Goal: Task Accomplishment & Management: Use online tool/utility

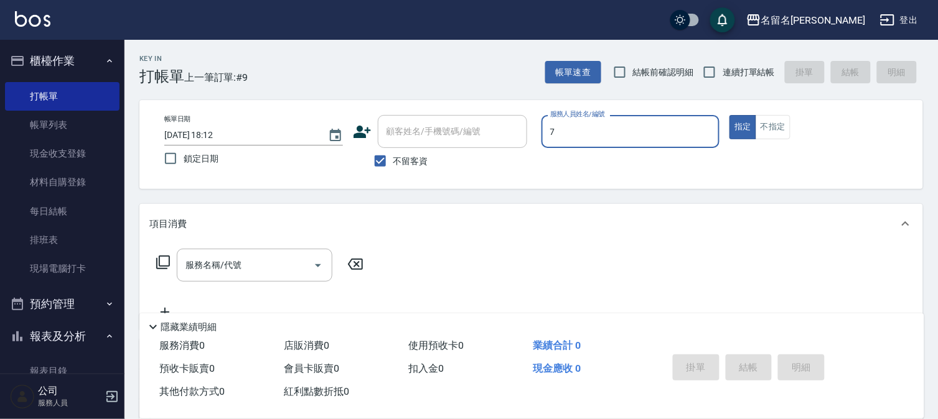
scroll to position [32, 0]
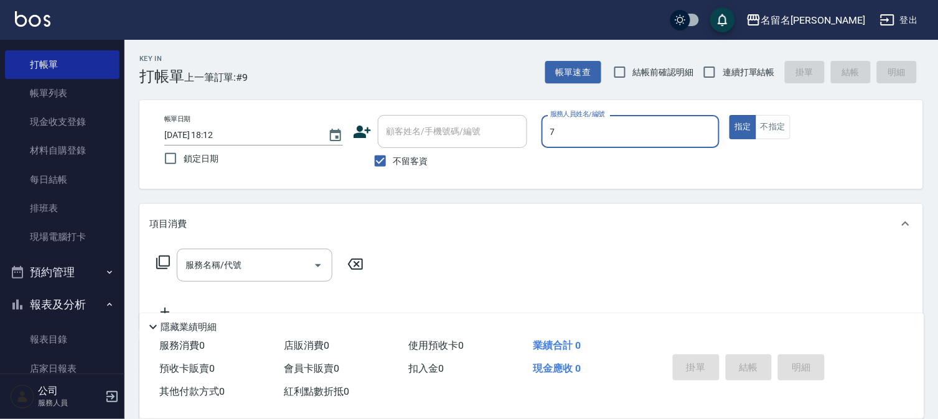
type input "陳怡伶-7"
type button "true"
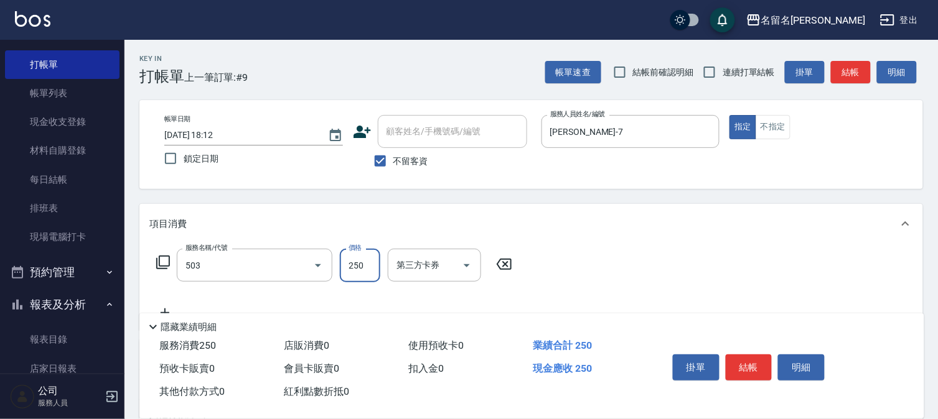
type input "指定洗髮(503)"
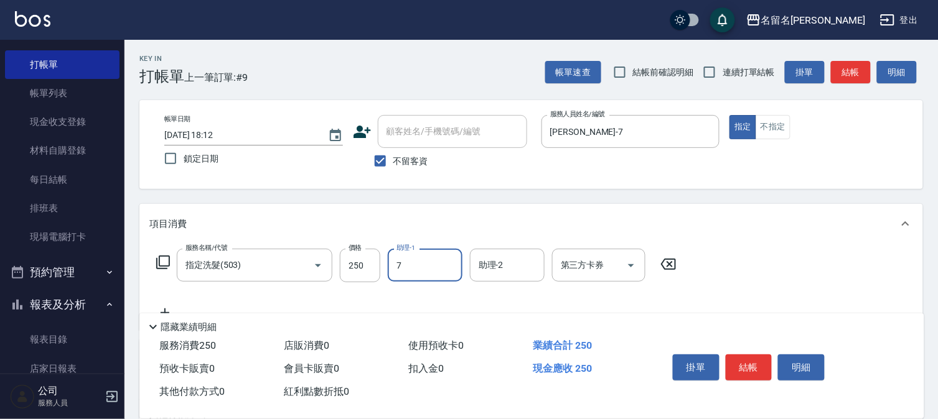
type input "陳怡伶-7"
click at [766, 355] on button "結帳" at bounding box center [748, 368] width 47 height 26
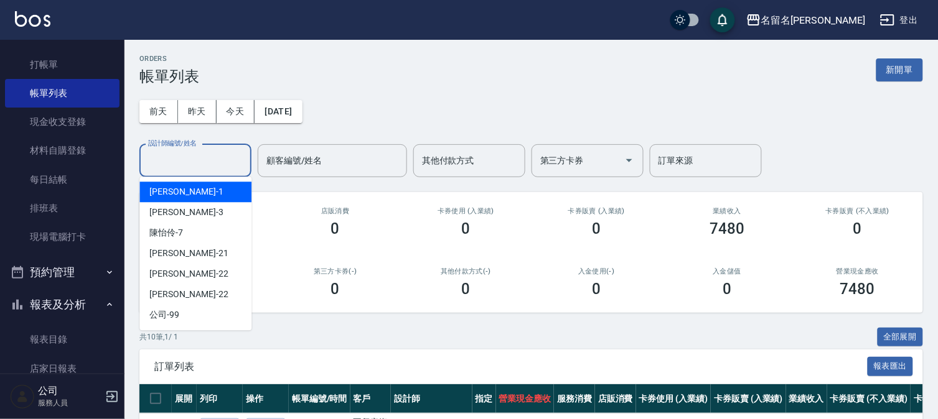
drag, startPoint x: 190, startPoint y: 160, endPoint x: 194, endPoint y: 169, distance: 10.3
click at [193, 159] on input "設計師編號/姓名" at bounding box center [195, 161] width 101 height 22
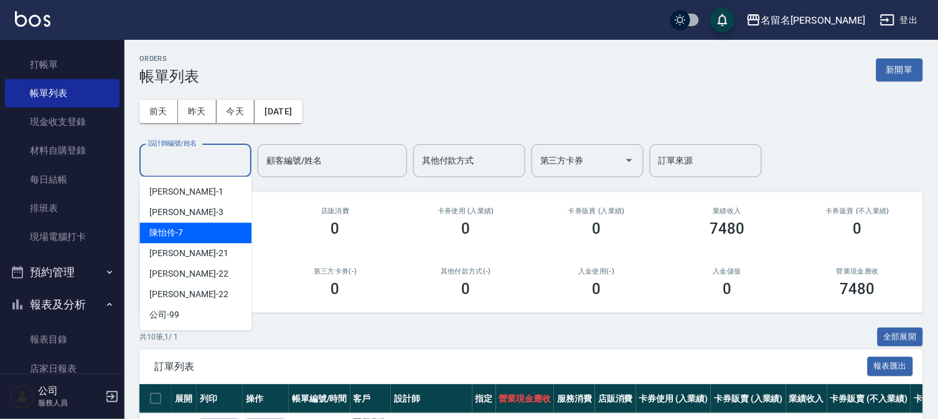
click at [200, 231] on div "陳怡伶 -7" at bounding box center [195, 233] width 112 height 21
type input "陳怡伶-7"
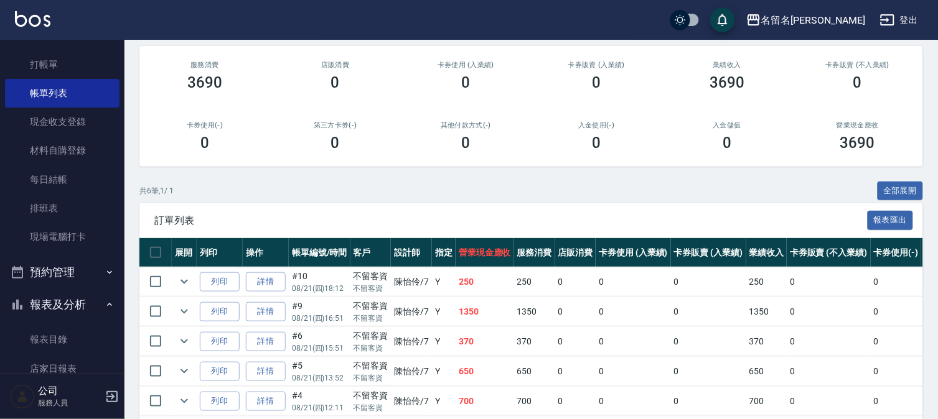
scroll to position [233, 0]
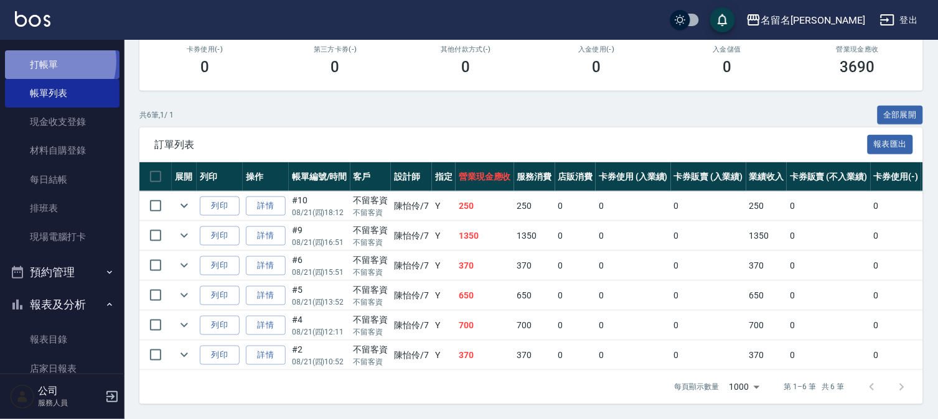
click at [46, 60] on link "打帳單" at bounding box center [62, 64] width 114 height 29
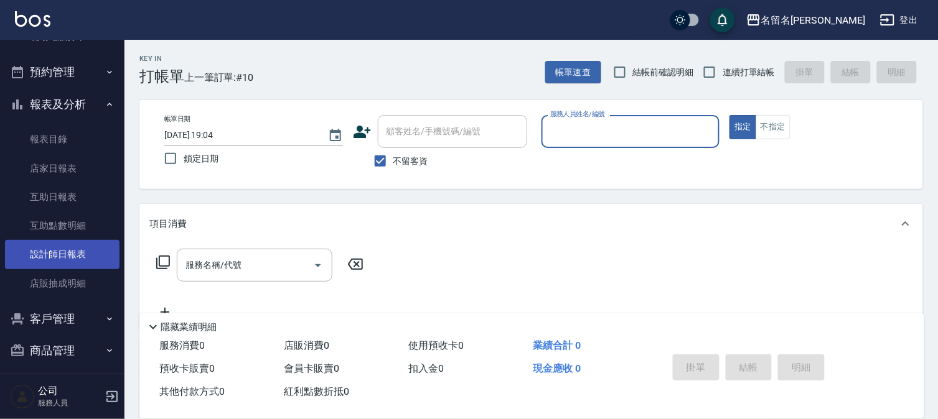
scroll to position [239, 0]
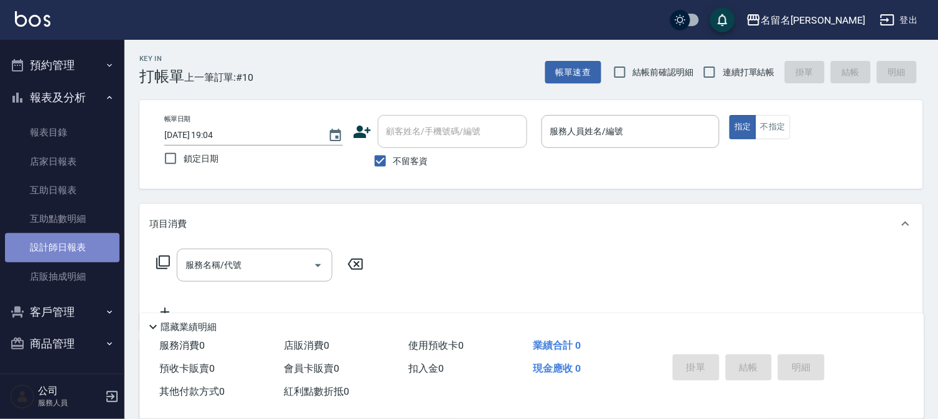
click at [90, 243] on link "設計師日報表" at bounding box center [62, 247] width 114 height 29
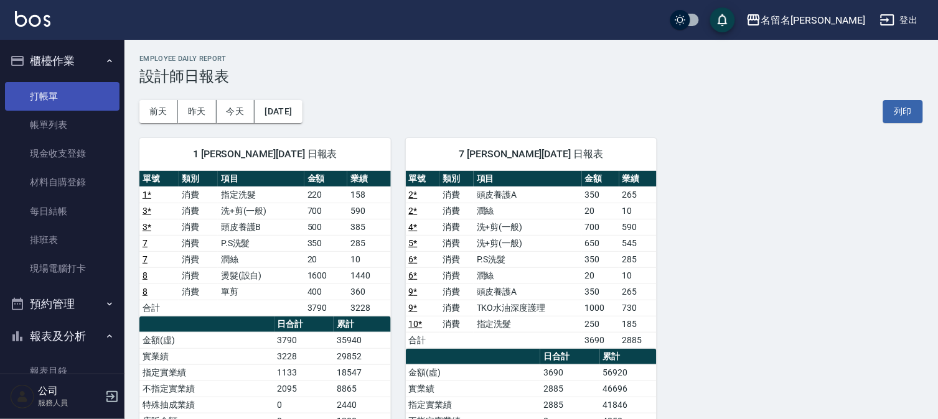
click at [89, 90] on link "打帳單" at bounding box center [62, 96] width 114 height 29
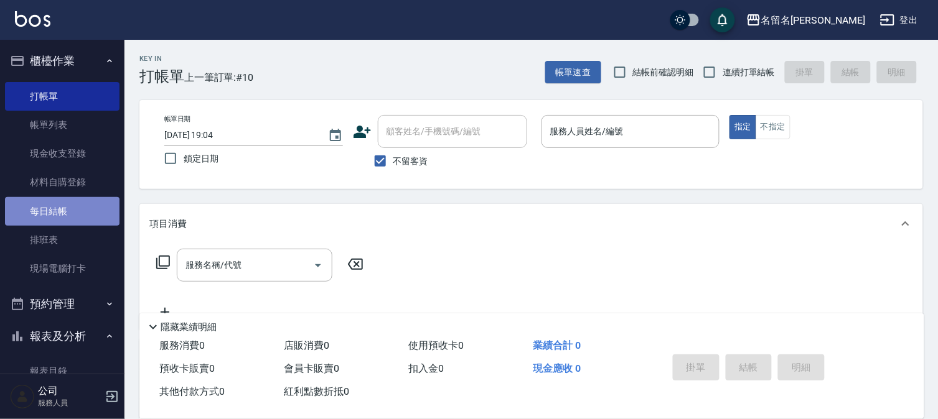
click at [83, 212] on link "每日結帳" at bounding box center [62, 211] width 114 height 29
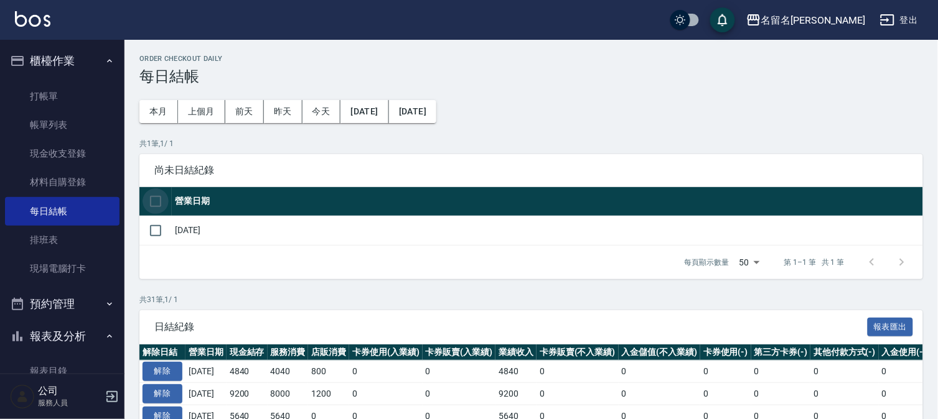
click at [152, 197] on input "checkbox" at bounding box center [155, 201] width 26 height 26
checkbox input "true"
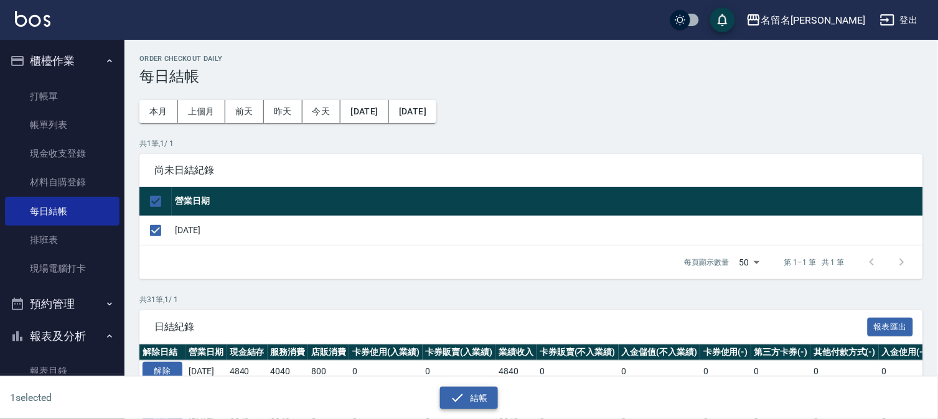
click at [463, 394] on icon "button" at bounding box center [457, 398] width 15 height 15
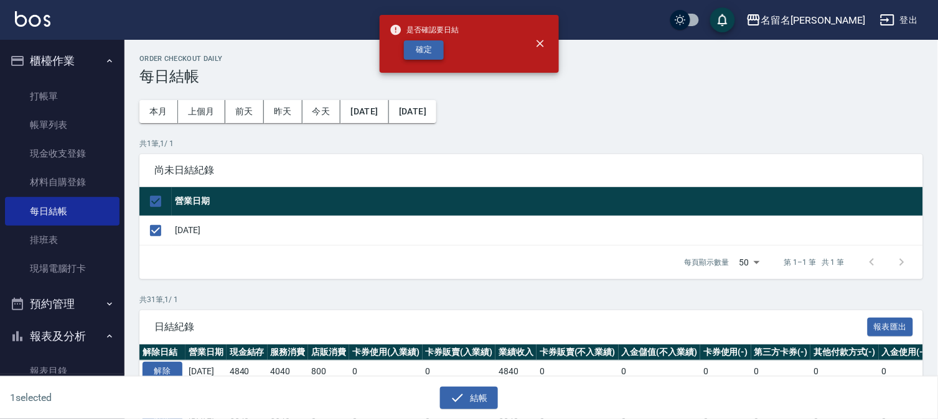
click at [428, 45] on button "確定" at bounding box center [424, 49] width 40 height 19
checkbox input "false"
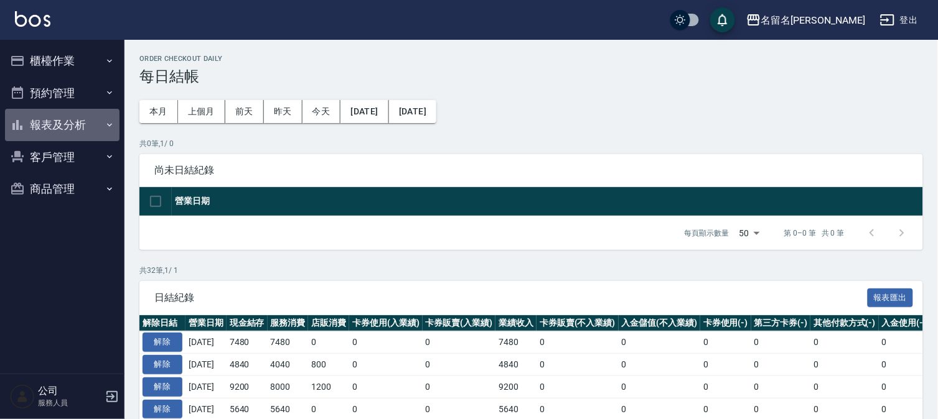
click at [72, 118] on button "報表及分析" at bounding box center [62, 125] width 114 height 32
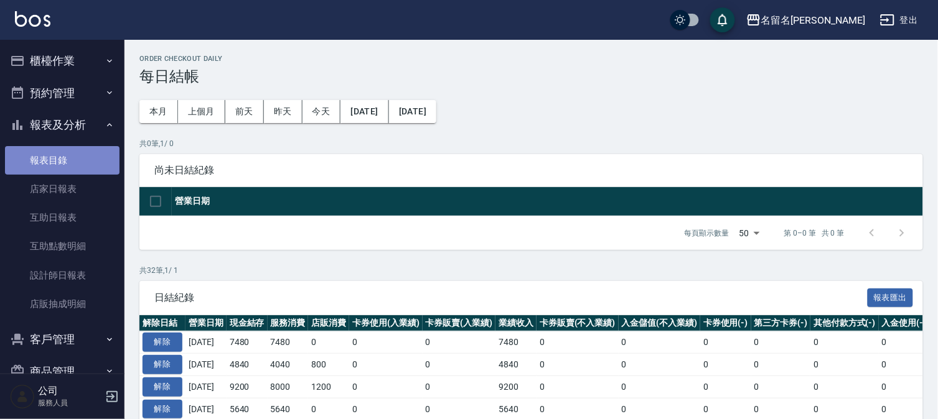
click at [78, 159] on link "報表目錄" at bounding box center [62, 160] width 114 height 29
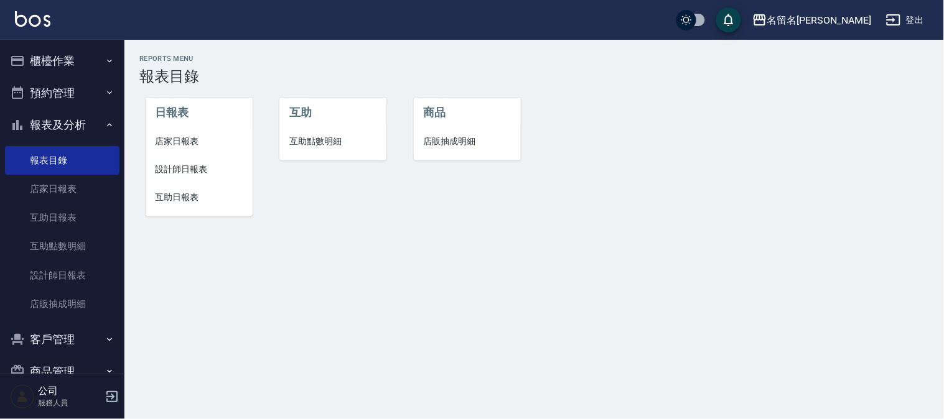
click at [170, 137] on span "店家日報表" at bounding box center [199, 141] width 87 height 13
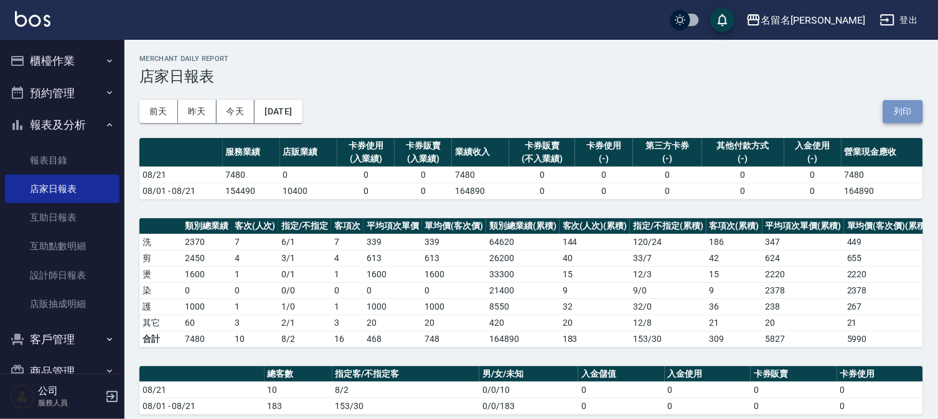
click at [892, 113] on button "列印" at bounding box center [903, 111] width 40 height 23
click at [73, 60] on button "櫃檯作業" at bounding box center [62, 61] width 114 height 32
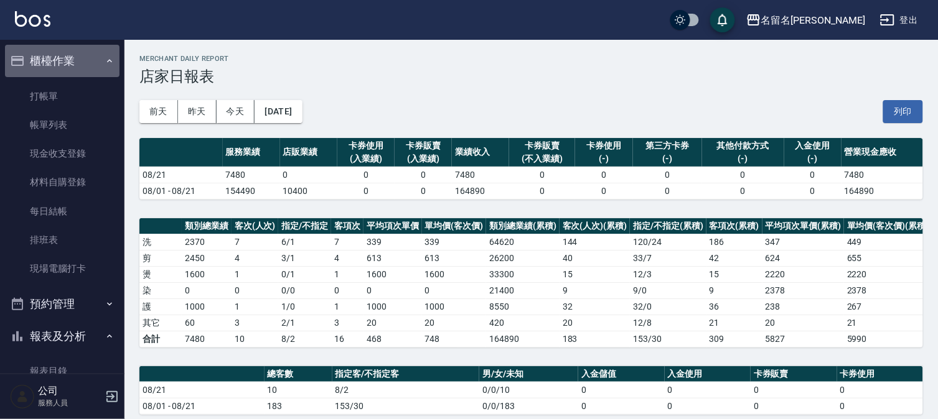
click at [73, 60] on button "櫃檯作業" at bounding box center [62, 61] width 114 height 32
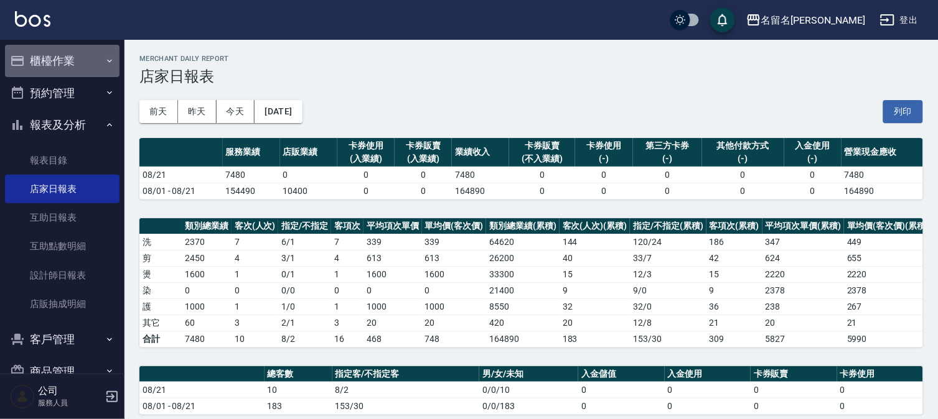
click at [67, 52] on button "櫃檯作業" at bounding box center [62, 61] width 114 height 32
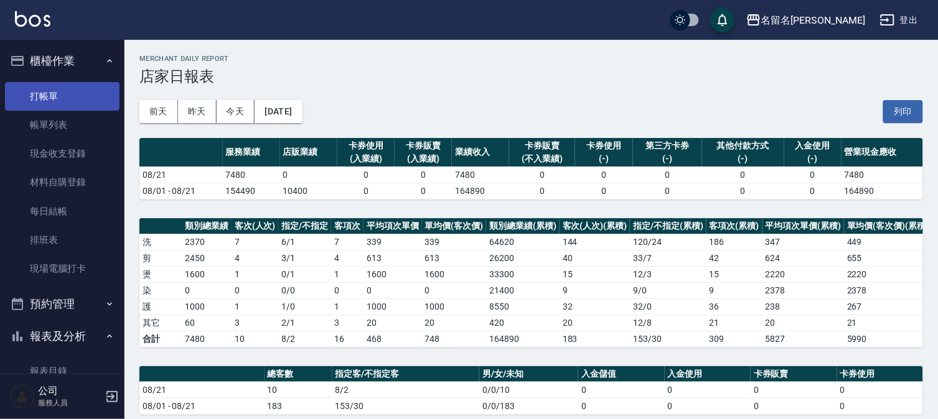
click at [58, 88] on link "打帳單" at bounding box center [62, 96] width 114 height 29
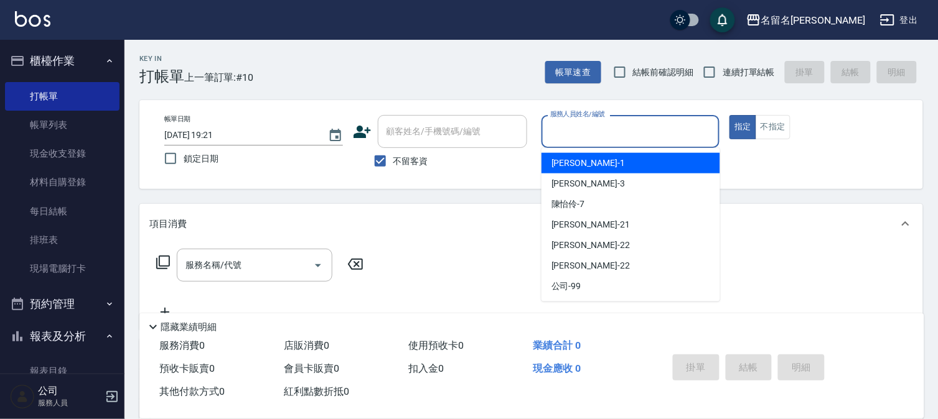
click at [580, 135] on input "服務人員姓名/編號" at bounding box center [630, 132] width 167 height 22
click at [579, 159] on span "鄭文鎧 -1" at bounding box center [587, 163] width 73 height 13
type input "鄭文鎧-1"
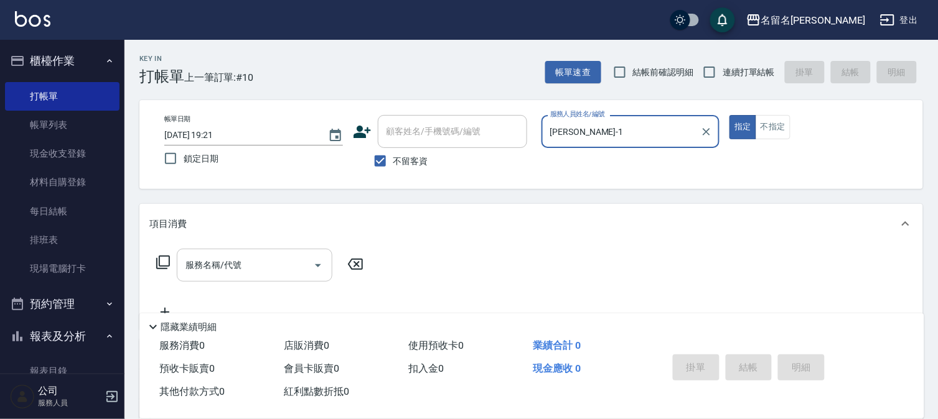
click at [189, 263] on input "服務名稱/代號" at bounding box center [245, 265] width 126 height 22
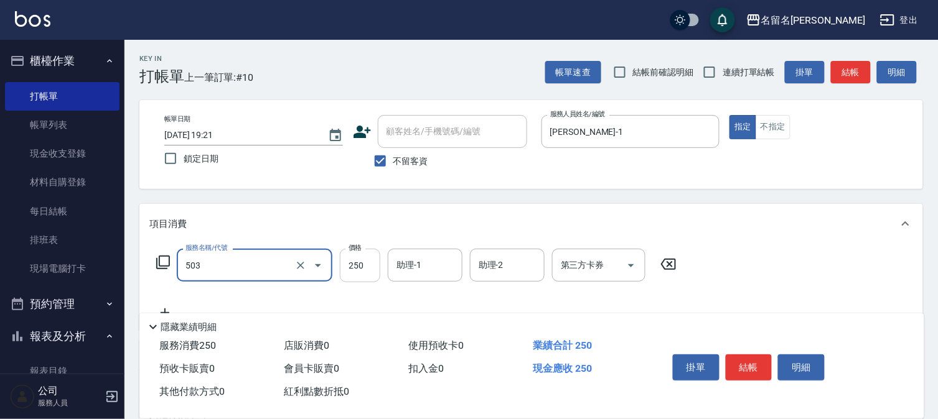
type input "指定洗髮(503)"
click at [364, 271] on input "250" at bounding box center [360, 266] width 40 height 34
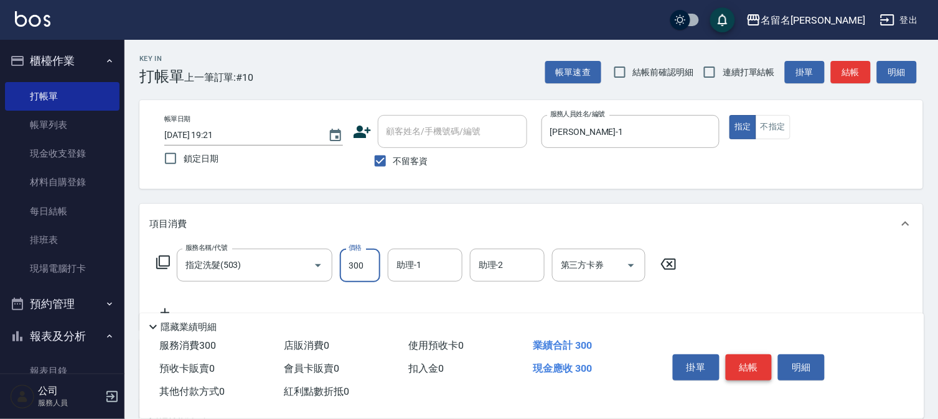
type input "300"
click at [742, 360] on button "結帳" at bounding box center [748, 368] width 47 height 26
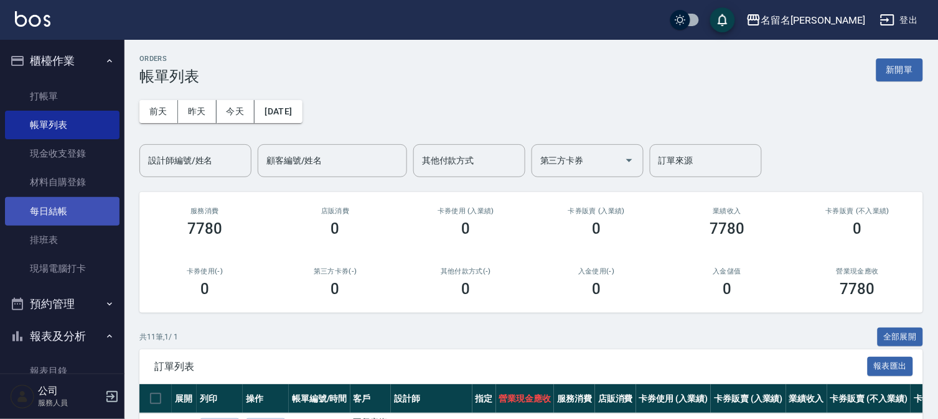
click at [83, 207] on link "每日結帳" at bounding box center [62, 211] width 114 height 29
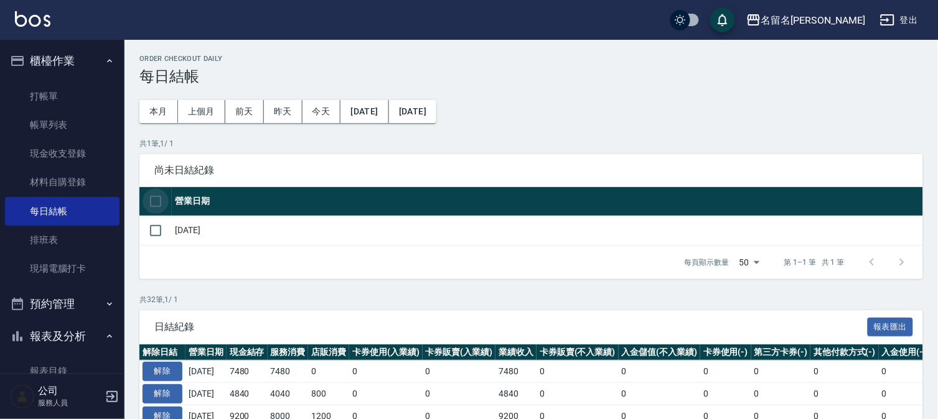
click at [162, 201] on input "checkbox" at bounding box center [155, 201] width 26 height 26
checkbox input "true"
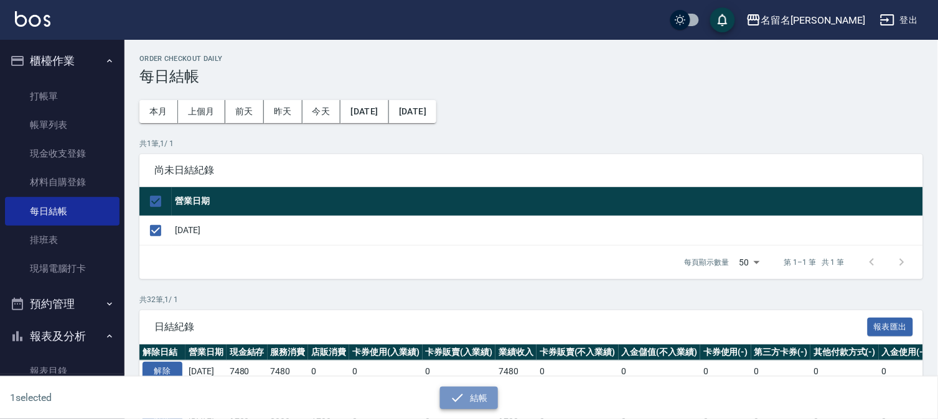
click at [470, 397] on button "結帳" at bounding box center [469, 398] width 58 height 23
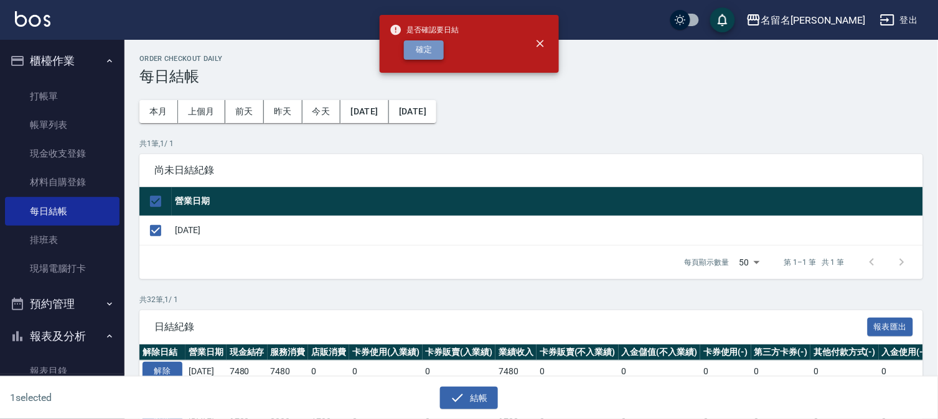
click at [421, 53] on button "確定" at bounding box center [424, 49] width 40 height 19
checkbox input "false"
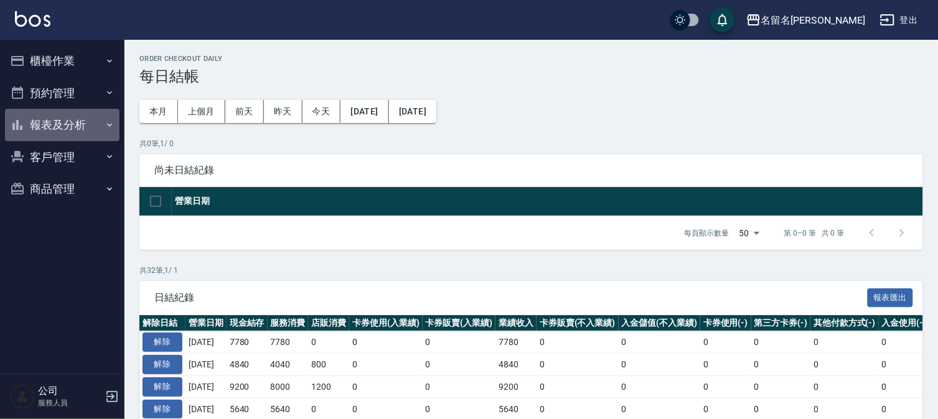
click at [71, 123] on button "報表及分析" at bounding box center [62, 125] width 114 height 32
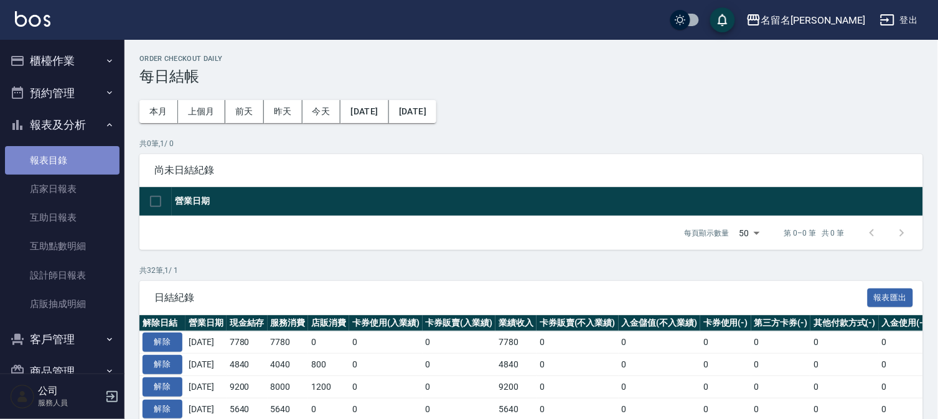
click at [91, 156] on link "報表目錄" at bounding box center [62, 160] width 114 height 29
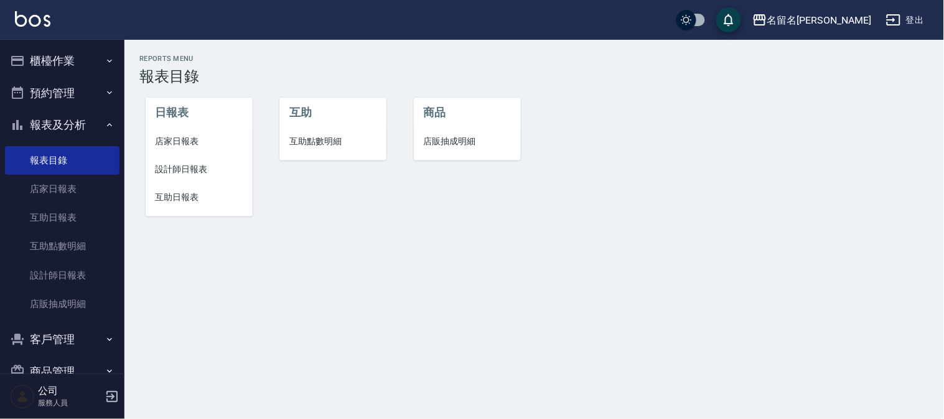
click at [173, 141] on span "店家日報表" at bounding box center [199, 141] width 87 height 13
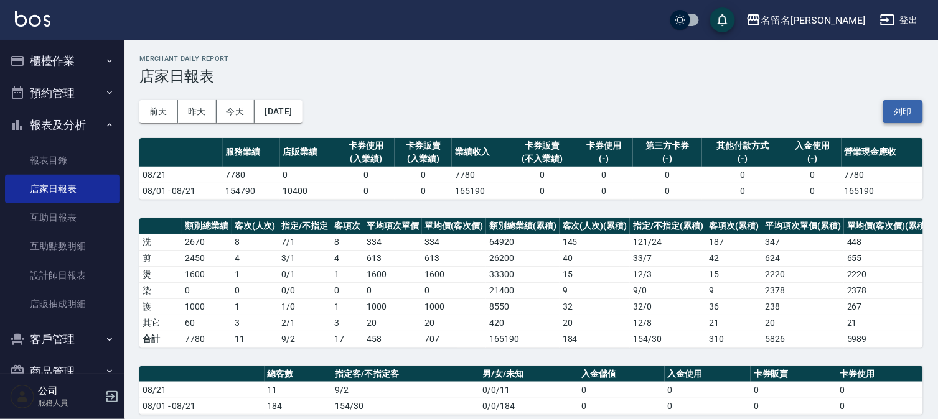
click at [897, 109] on button "列印" at bounding box center [903, 111] width 40 height 23
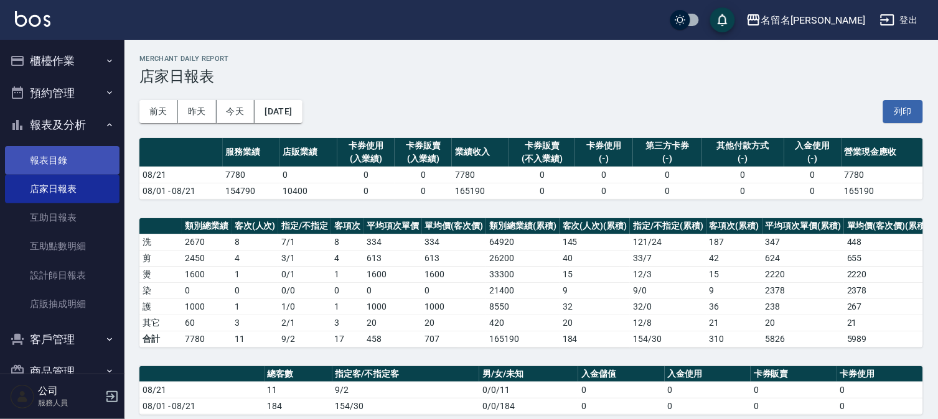
click at [76, 160] on link "報表目錄" at bounding box center [62, 160] width 114 height 29
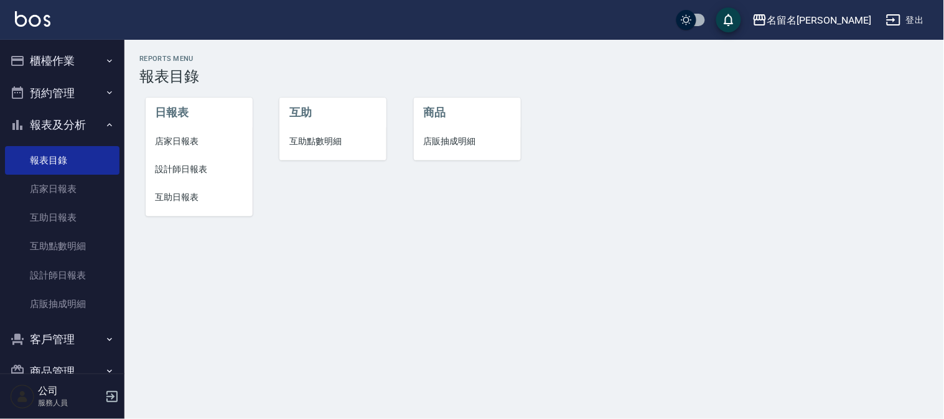
click at [190, 166] on span "設計師日報表" at bounding box center [199, 169] width 87 height 13
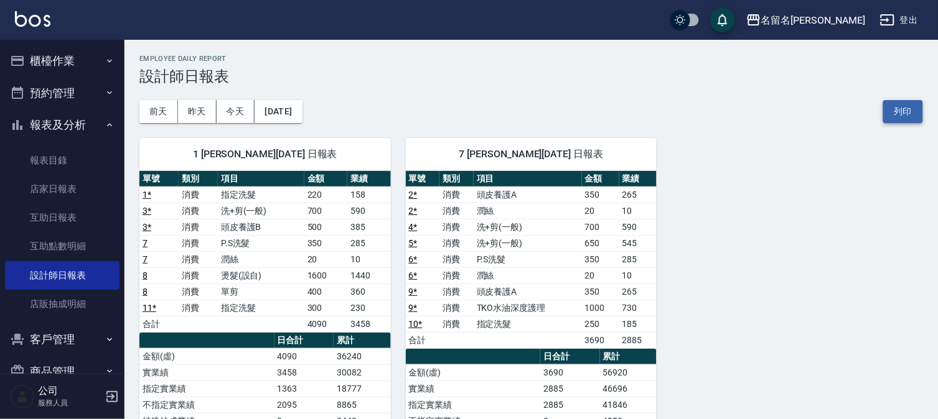
click at [886, 103] on button "列印" at bounding box center [903, 111] width 40 height 23
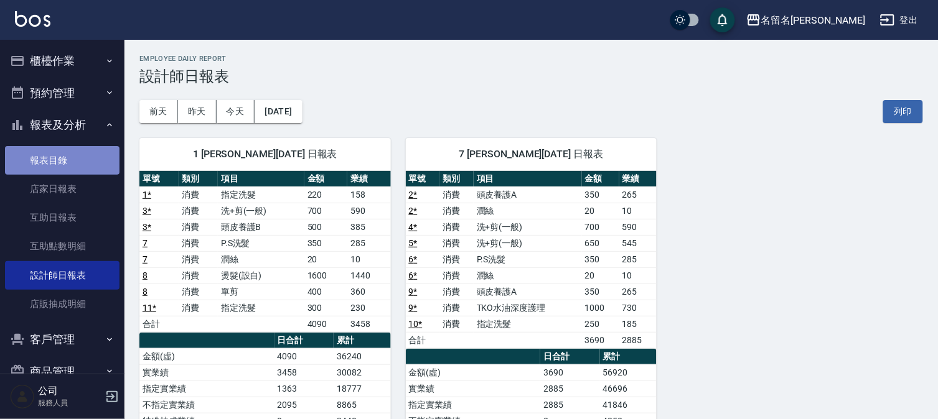
click at [88, 153] on link "報表目錄" at bounding box center [62, 160] width 114 height 29
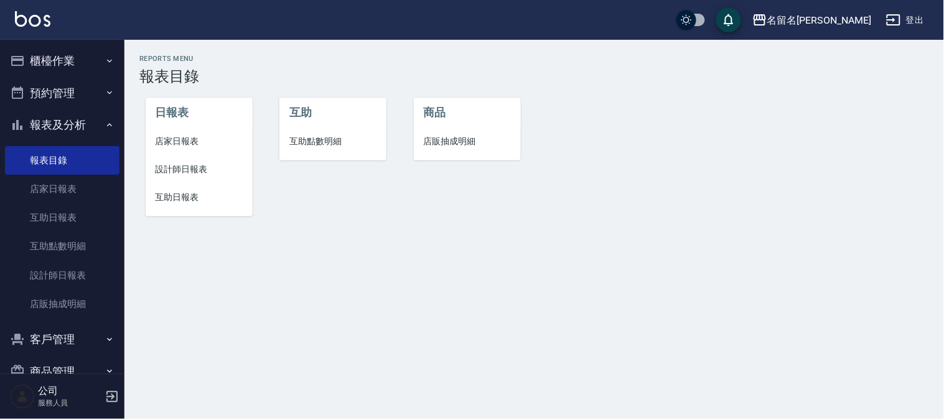
click at [184, 189] on li "互助日報表" at bounding box center [199, 198] width 107 height 28
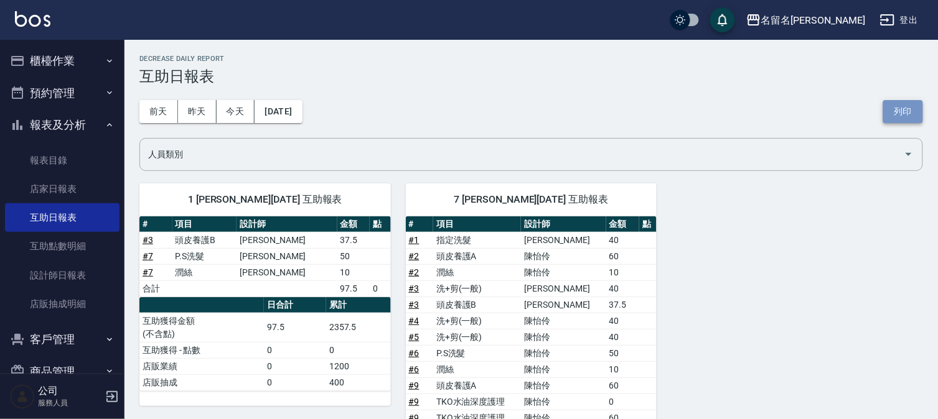
click at [898, 114] on button "列印" at bounding box center [903, 111] width 40 height 23
